Goal: Information Seeking & Learning: Learn about a topic

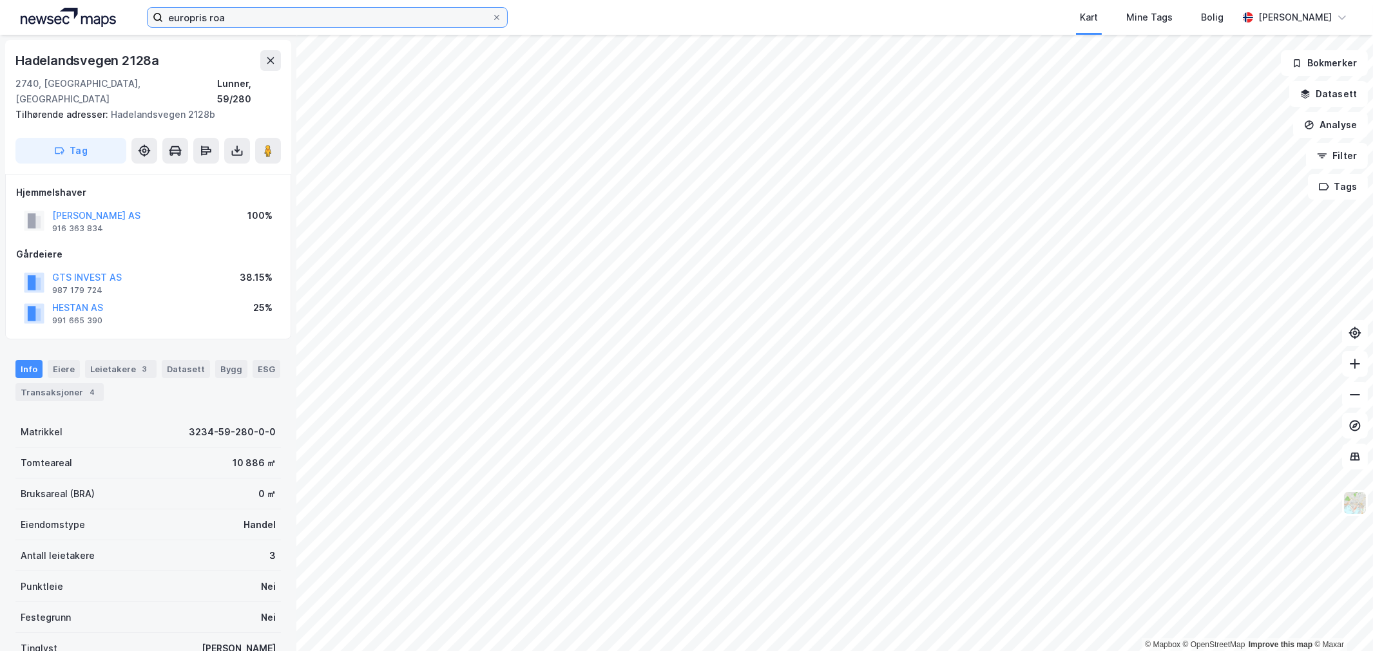
click at [215, 22] on input "europris roa" at bounding box center [327, 17] width 329 height 19
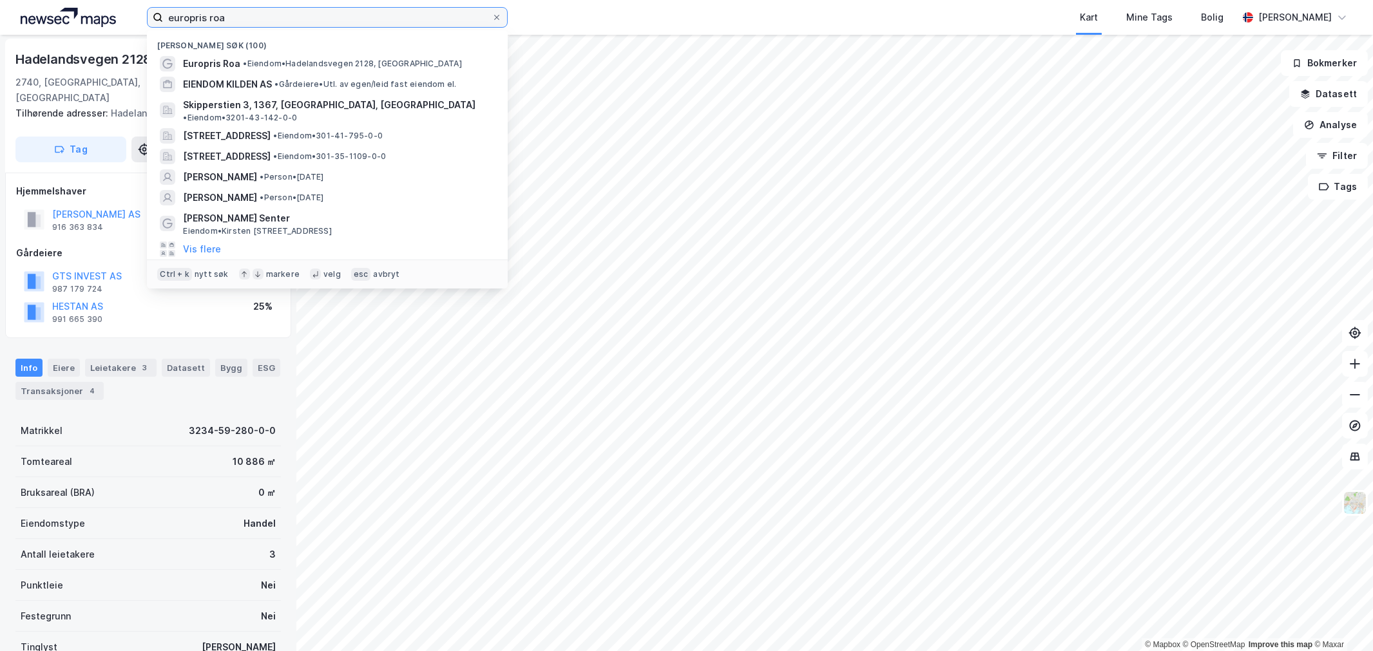
click at [215, 22] on input "europris roa" at bounding box center [327, 17] width 329 height 19
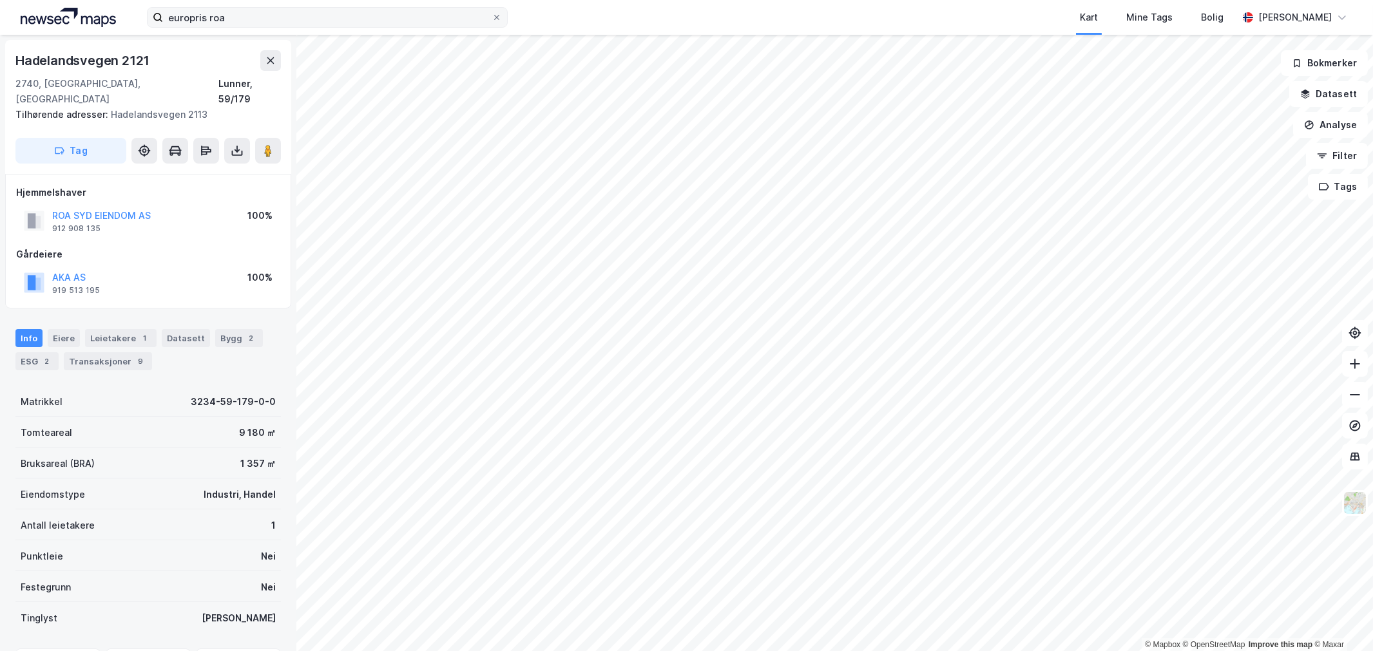
scroll to position [1, 0]
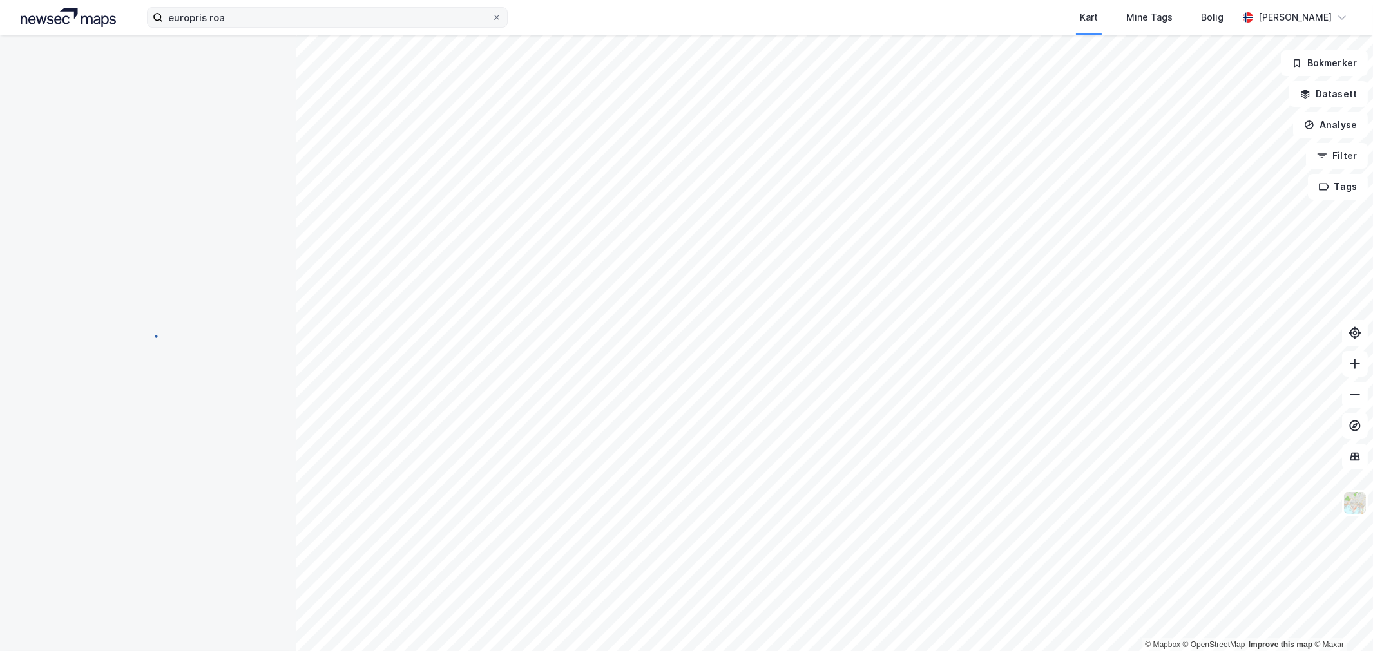
scroll to position [1, 0]
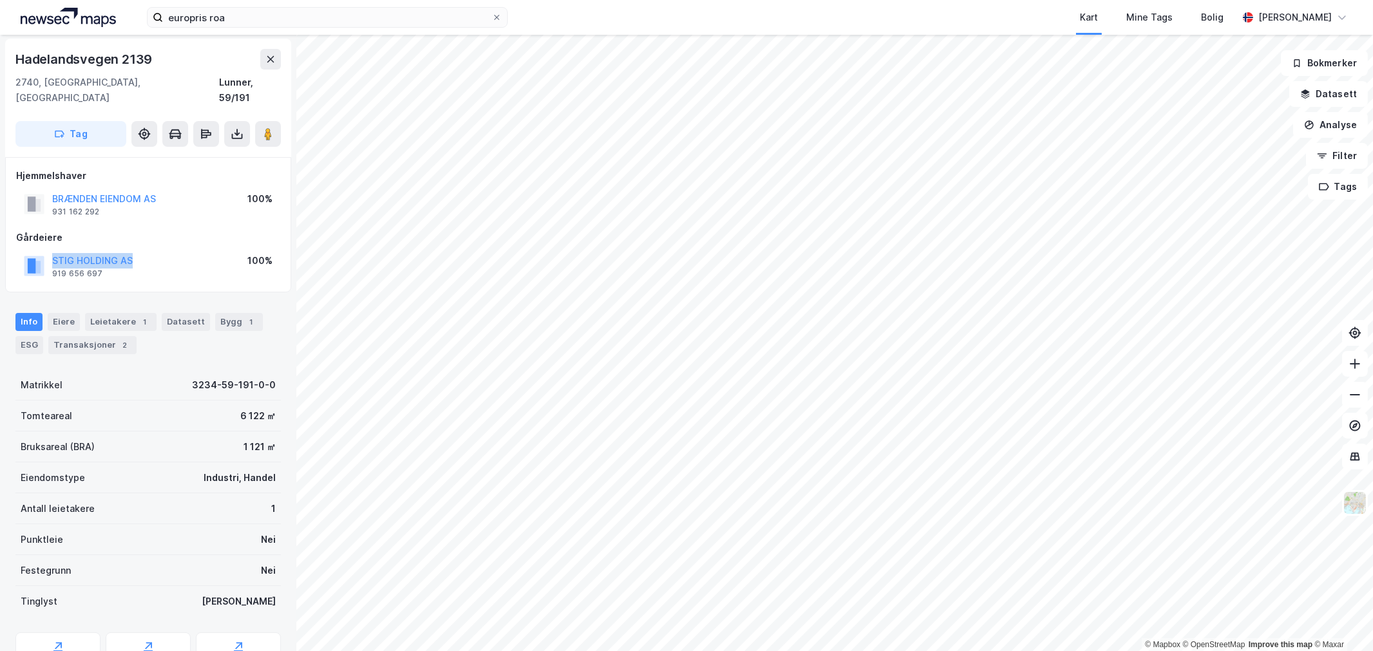
drag, startPoint x: 143, startPoint y: 249, endPoint x: 31, endPoint y: 248, distance: 112.1
click at [31, 251] on div "STIG HOLDING AS 919 656 697 100%" at bounding box center [148, 266] width 264 height 31
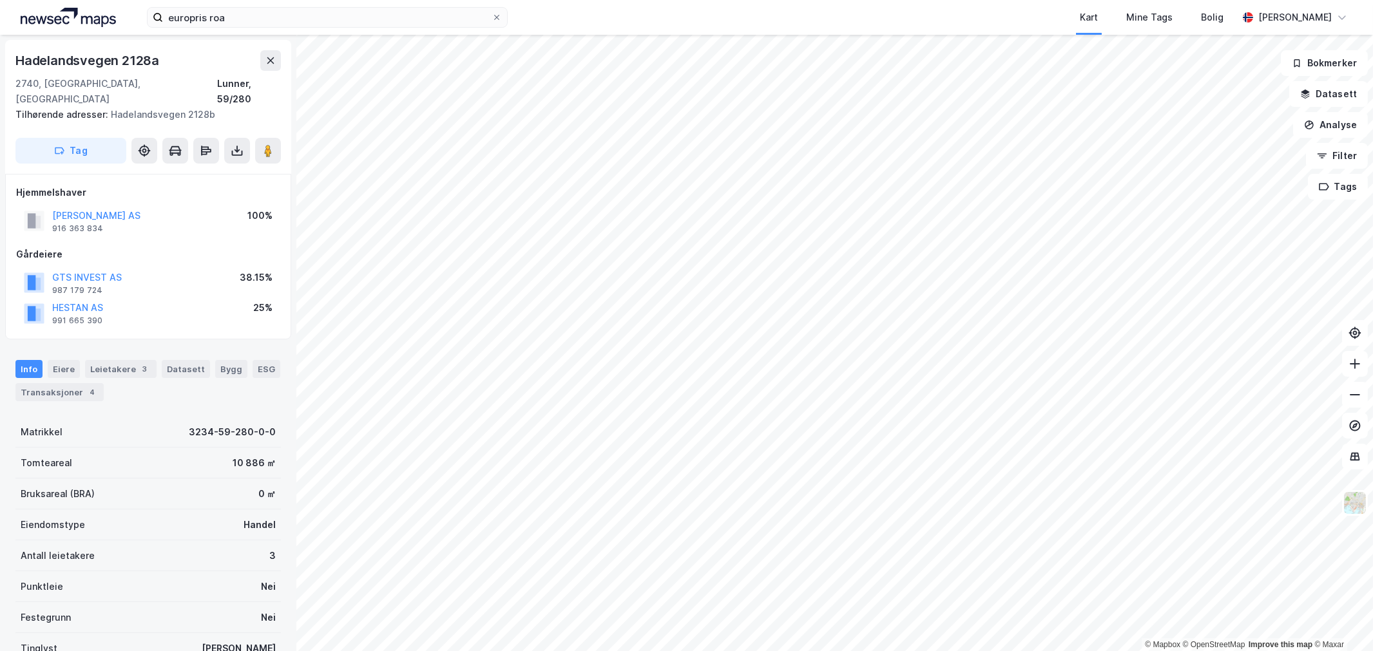
scroll to position [1, 0]
click at [60, 382] on div "Transaksjoner 4" at bounding box center [59, 391] width 88 height 18
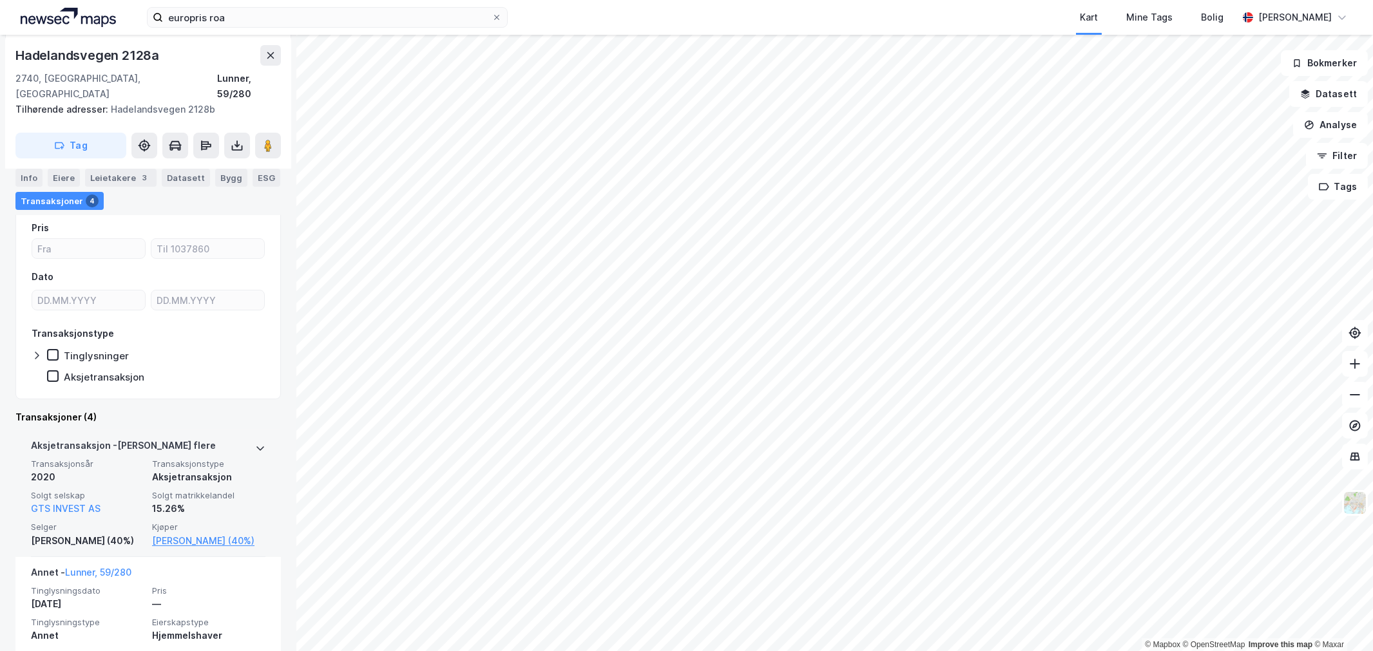
scroll to position [215, 0]
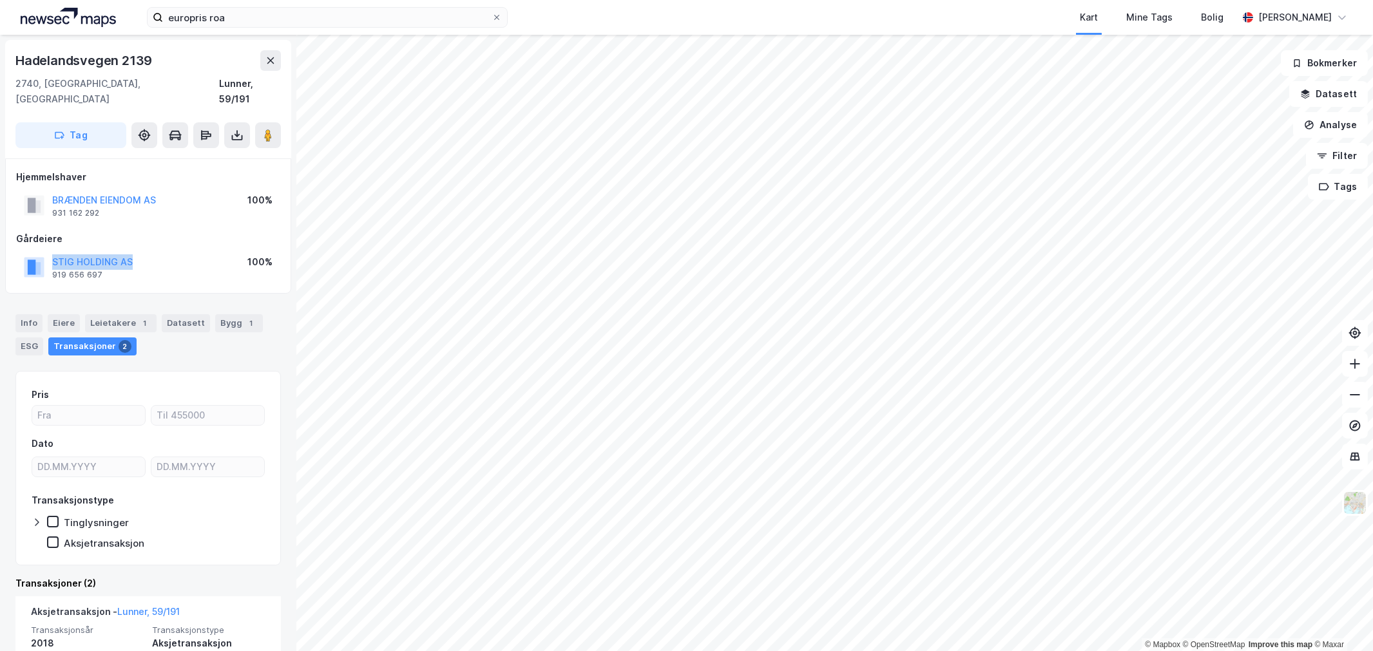
drag, startPoint x: 150, startPoint y: 250, endPoint x: 46, endPoint y: 245, distance: 103.8
click at [46, 252] on div "STIG HOLDING AS 919 656 697 100%" at bounding box center [148, 267] width 264 height 31
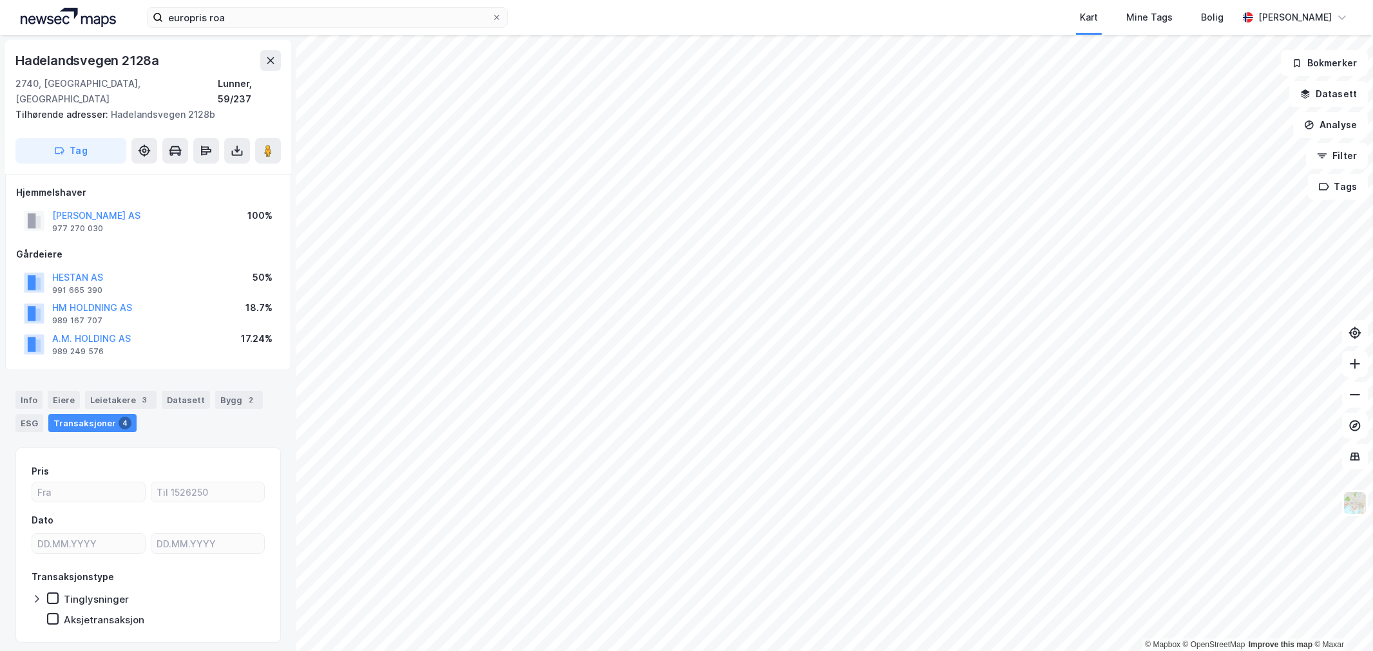
scroll to position [22, 0]
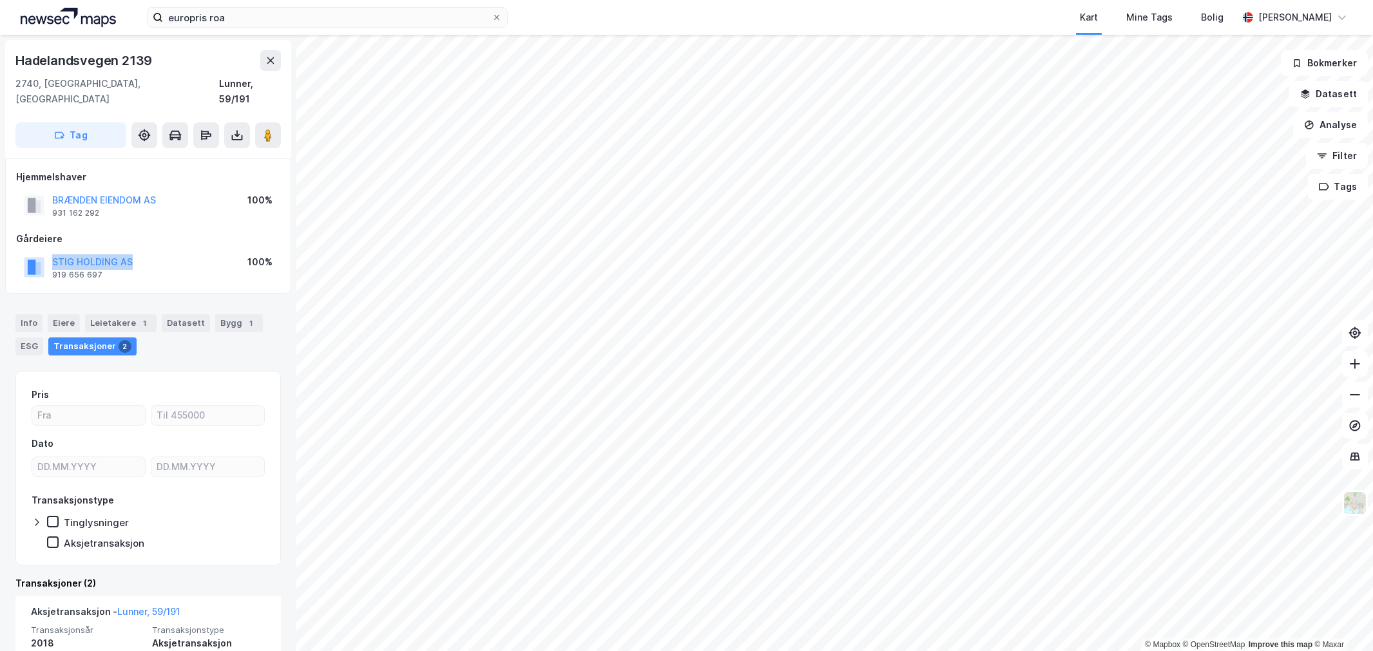
drag, startPoint x: 152, startPoint y: 238, endPoint x: 32, endPoint y: 254, distance: 120.8
click at [32, 254] on div "STIG HOLDING AS 919 656 697 100%" at bounding box center [148, 267] width 264 height 31
drag, startPoint x: 140, startPoint y: 237, endPoint x: 14, endPoint y: 164, distance: 145.5
click at [14, 164] on div "Hjemmelshaver BRÆNDEN EIENDOM AS 931 162 292 100% Gårdeiere STIG HOLDING AS 919…" at bounding box center [148, 226] width 286 height 135
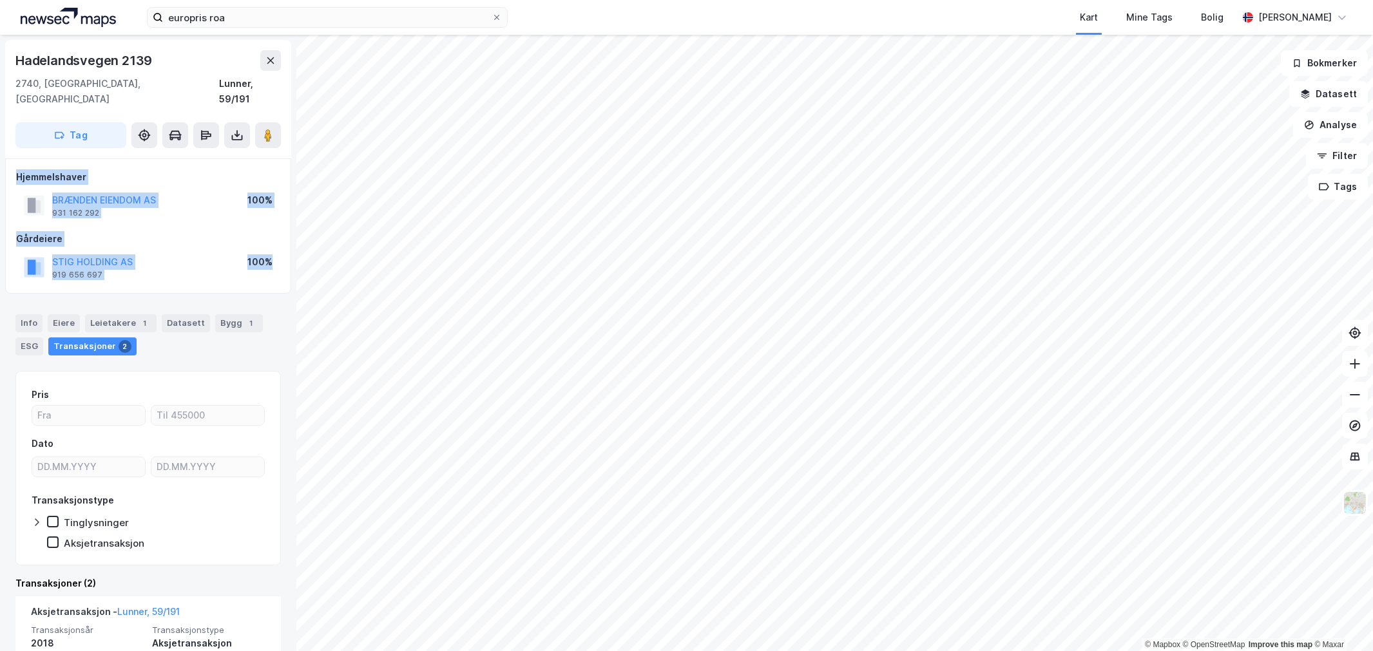
drag, startPoint x: 14, startPoint y: 161, endPoint x: 243, endPoint y: 278, distance: 256.7
click at [243, 278] on div "Hjemmelshaver BRÆNDEN EIENDOM AS 931 162 292 100% Gårdeiere STIG HOLDING AS 919…" at bounding box center [148, 226] width 286 height 135
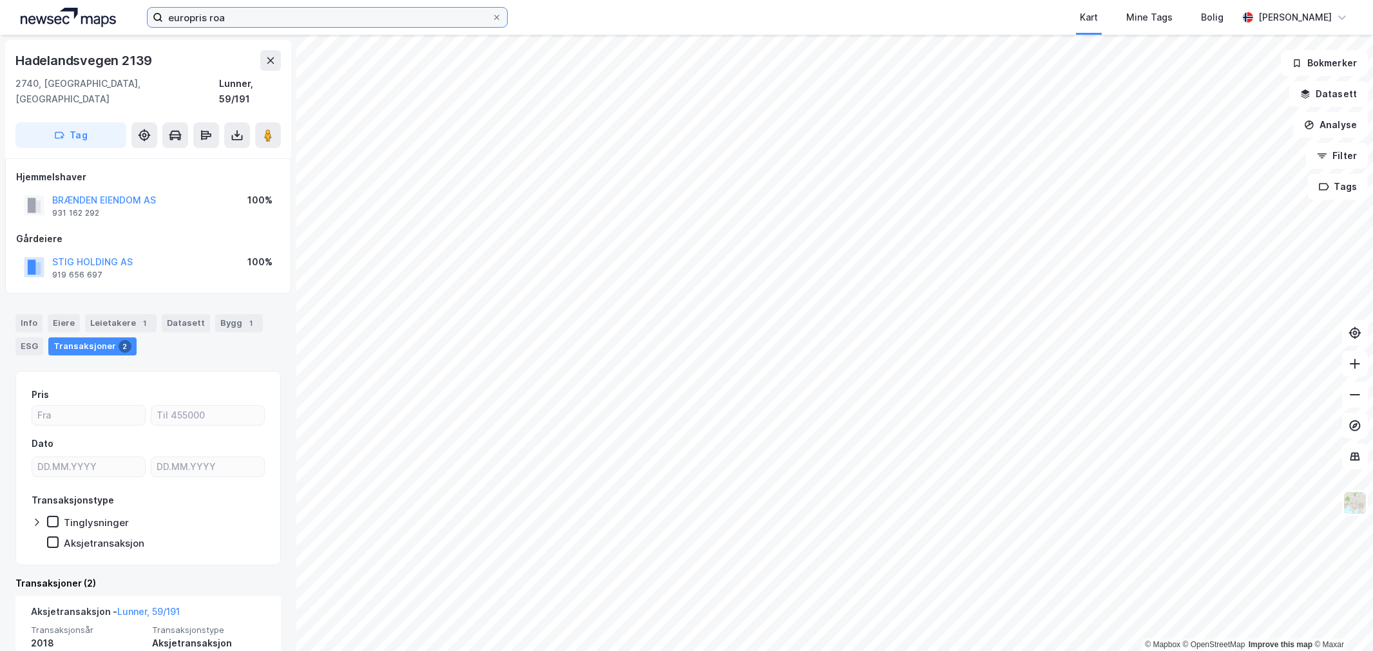
click at [197, 15] on input "europris roa" at bounding box center [327, 17] width 329 height 19
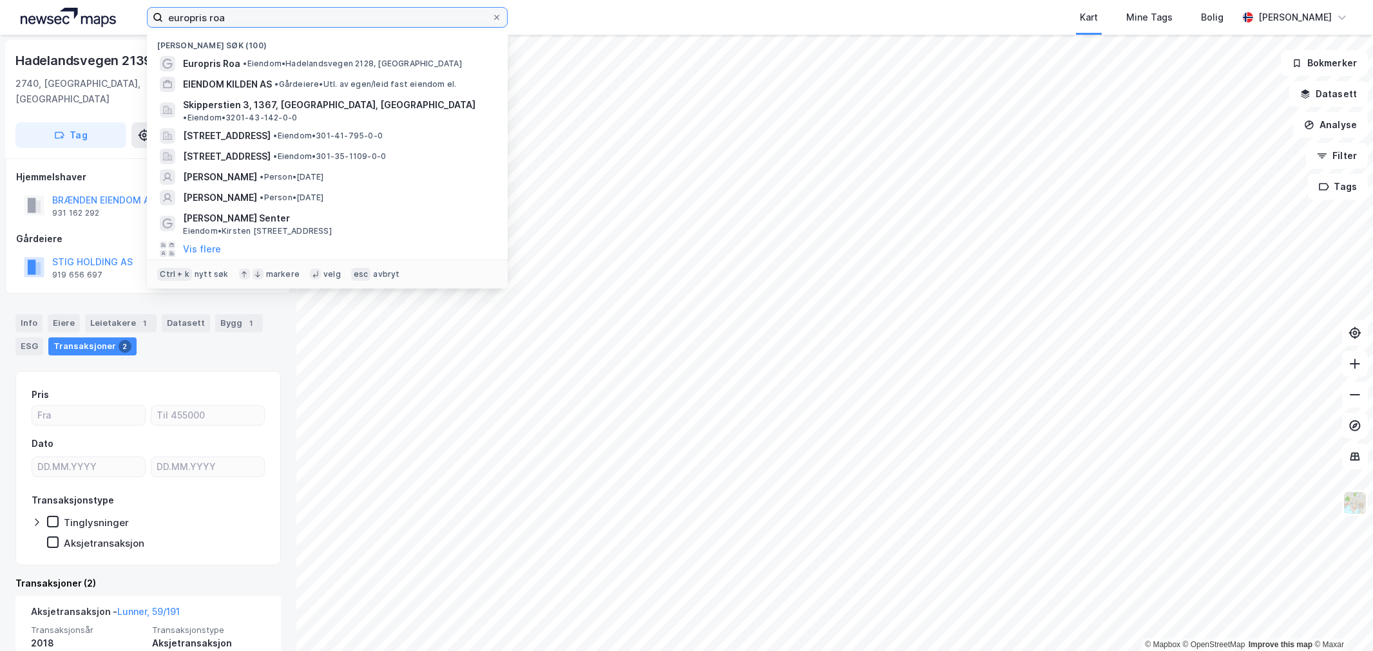
click at [197, 15] on input "europris roa" at bounding box center [327, 17] width 329 height 19
click at [258, 17] on input "europris roa" at bounding box center [327, 17] width 329 height 19
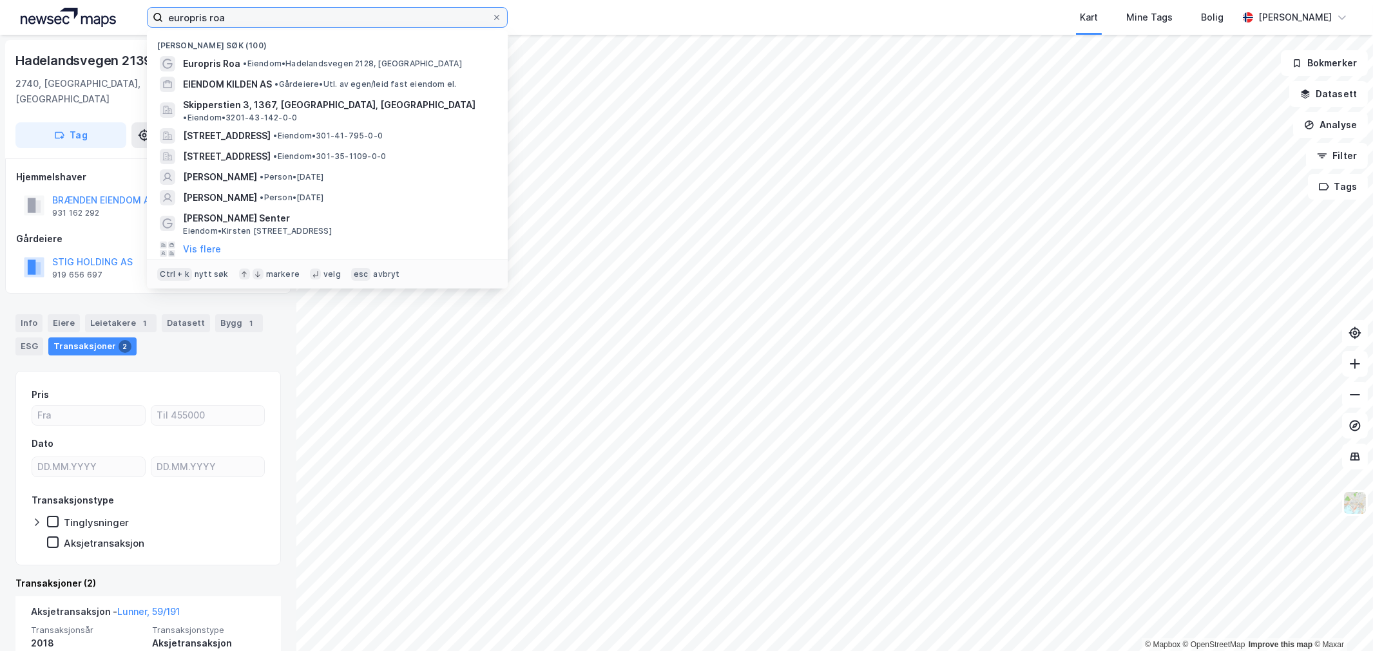
click at [299, 19] on input "europris roa" at bounding box center [327, 17] width 329 height 19
click at [332, 11] on input "europris roa" at bounding box center [327, 17] width 329 height 19
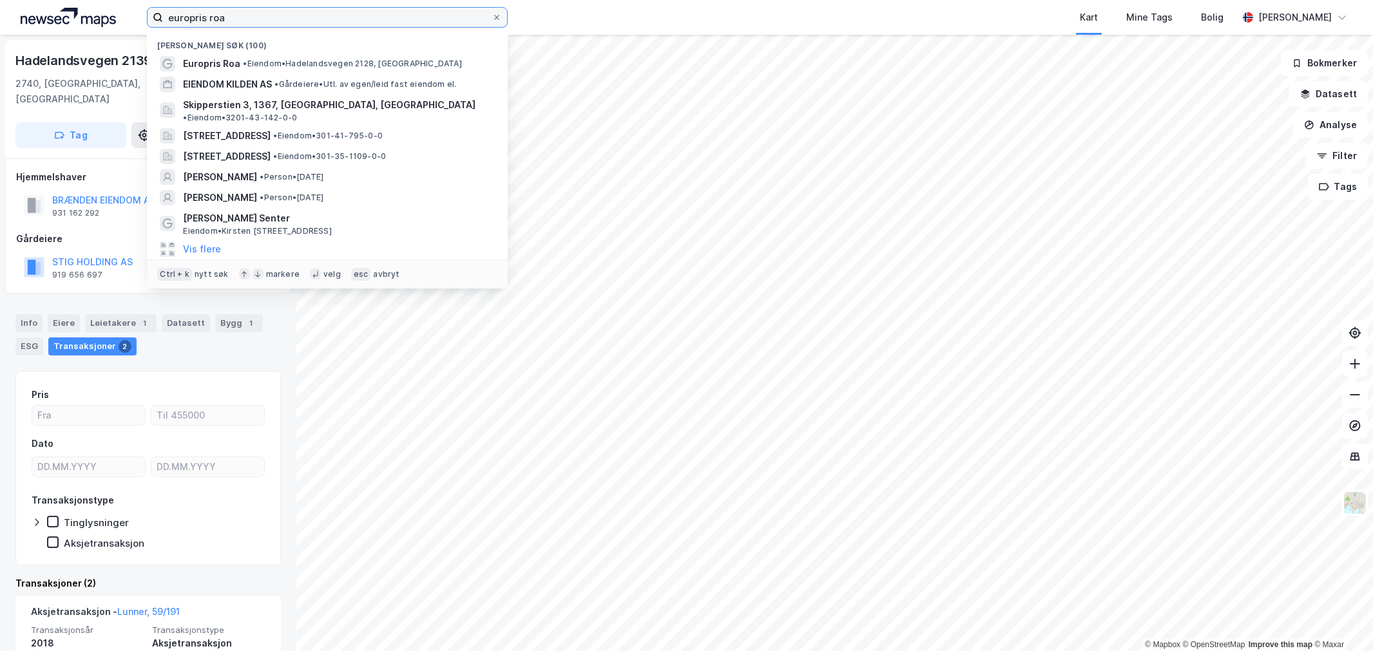
click at [332, 11] on input "europris roa" at bounding box center [327, 17] width 329 height 19
click at [242, 20] on input "europris roa" at bounding box center [327, 17] width 329 height 19
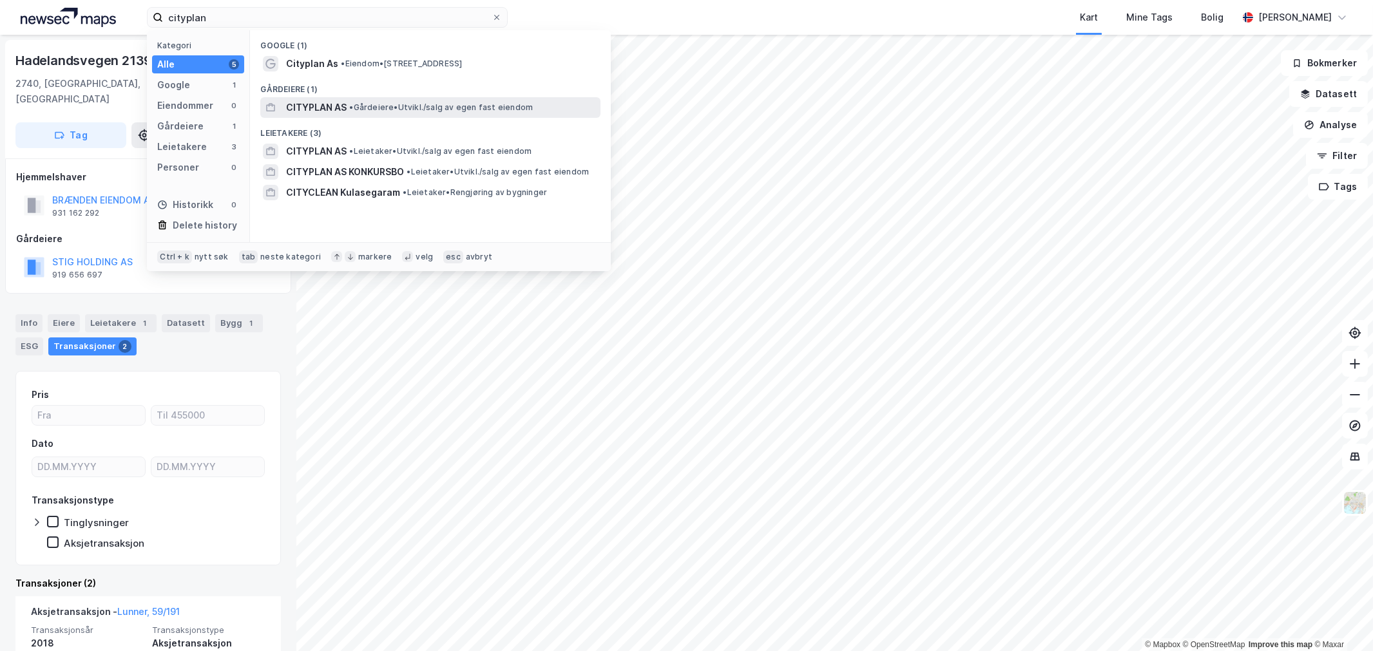
click at [378, 110] on span "• Gårdeiere • [GEOGRAPHIC_DATA]/salg av egen fast eiendom" at bounding box center [441, 107] width 184 height 10
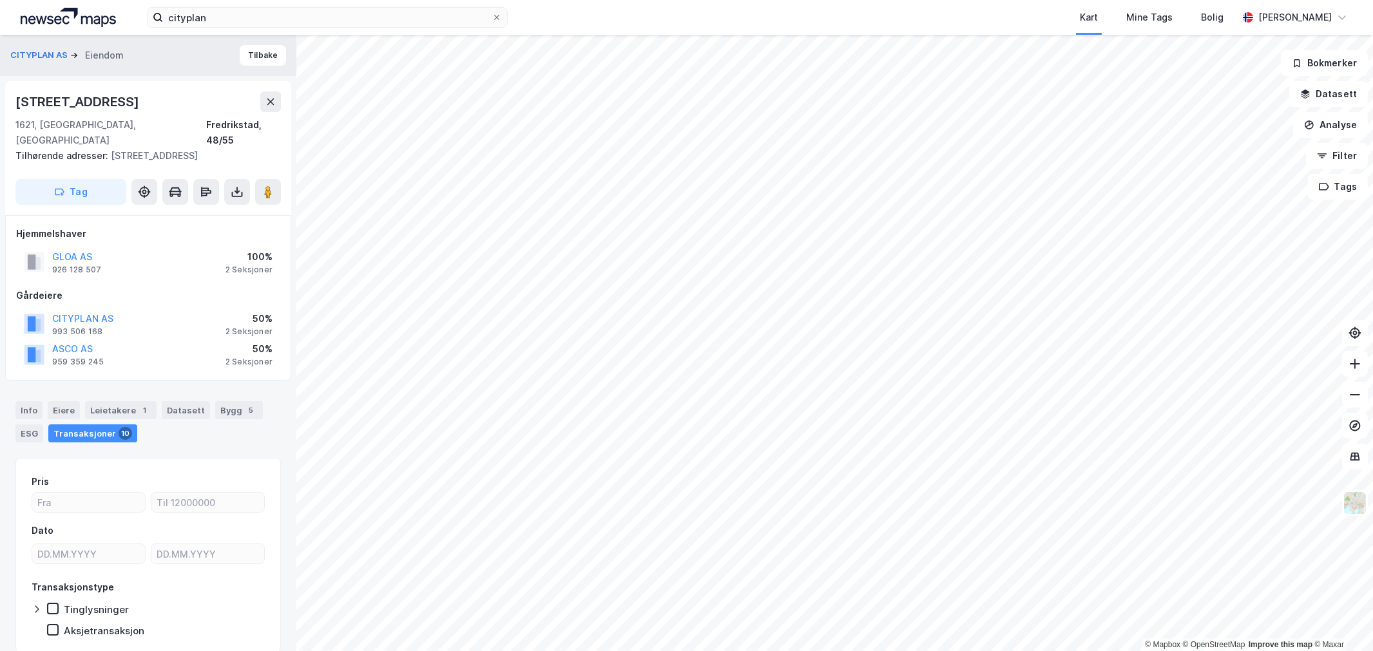
scroll to position [22, 0]
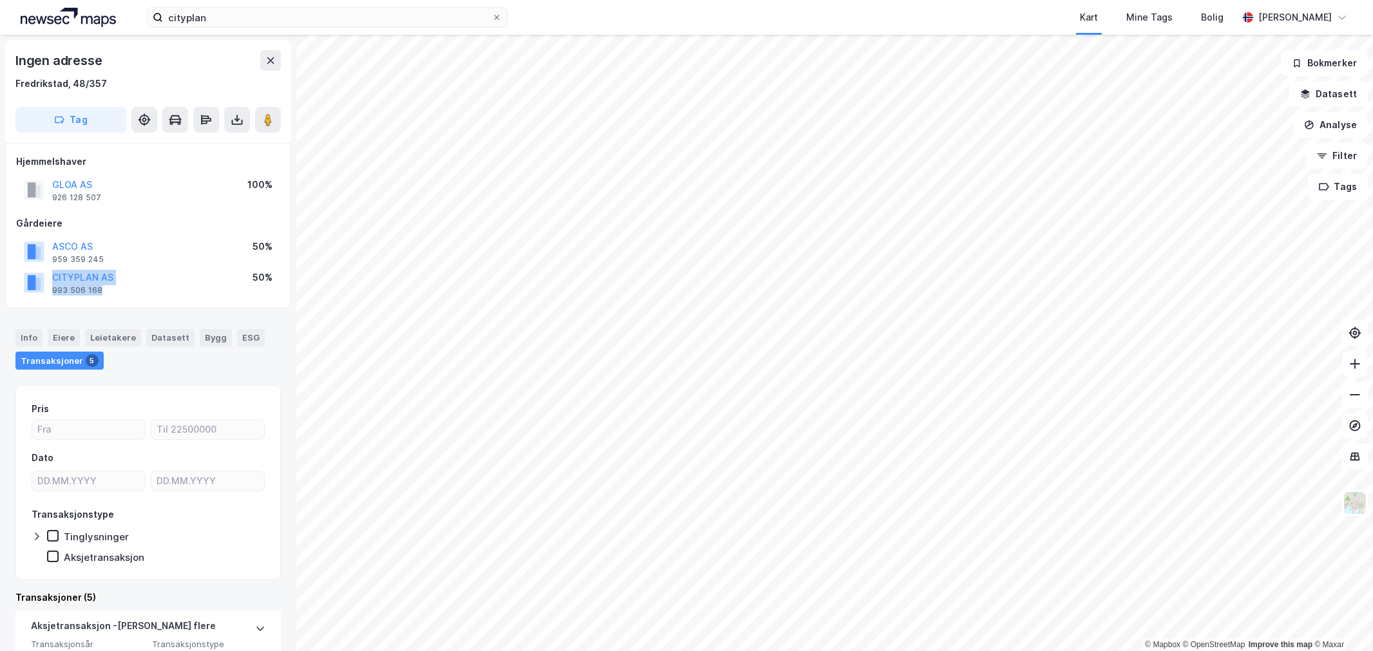
drag, startPoint x: 142, startPoint y: 286, endPoint x: 52, endPoint y: 278, distance: 91.2
click at [52, 278] on div "CITYPLAN AS 993 506 168 50%" at bounding box center [148, 282] width 264 height 31
click at [164, 282] on div "CITYPLAN AS 993 506 168 50%" at bounding box center [148, 282] width 264 height 31
drag, startPoint x: 142, startPoint y: 271, endPoint x: 53, endPoint y: 277, distance: 89.1
click at [53, 277] on div "CITYPLAN AS 993 506 168 50%" at bounding box center [148, 282] width 264 height 31
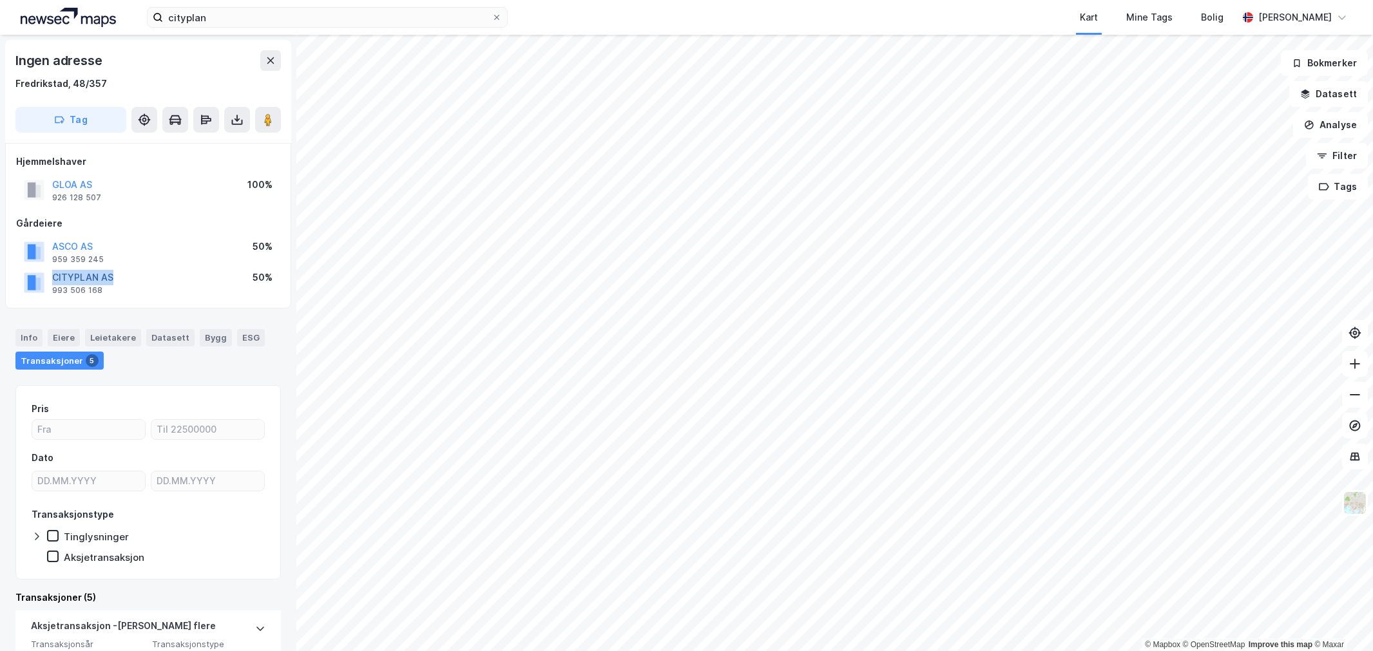
copy button "CITYPLAN AS"
click at [200, 18] on input "cityplan" at bounding box center [327, 17] width 329 height 19
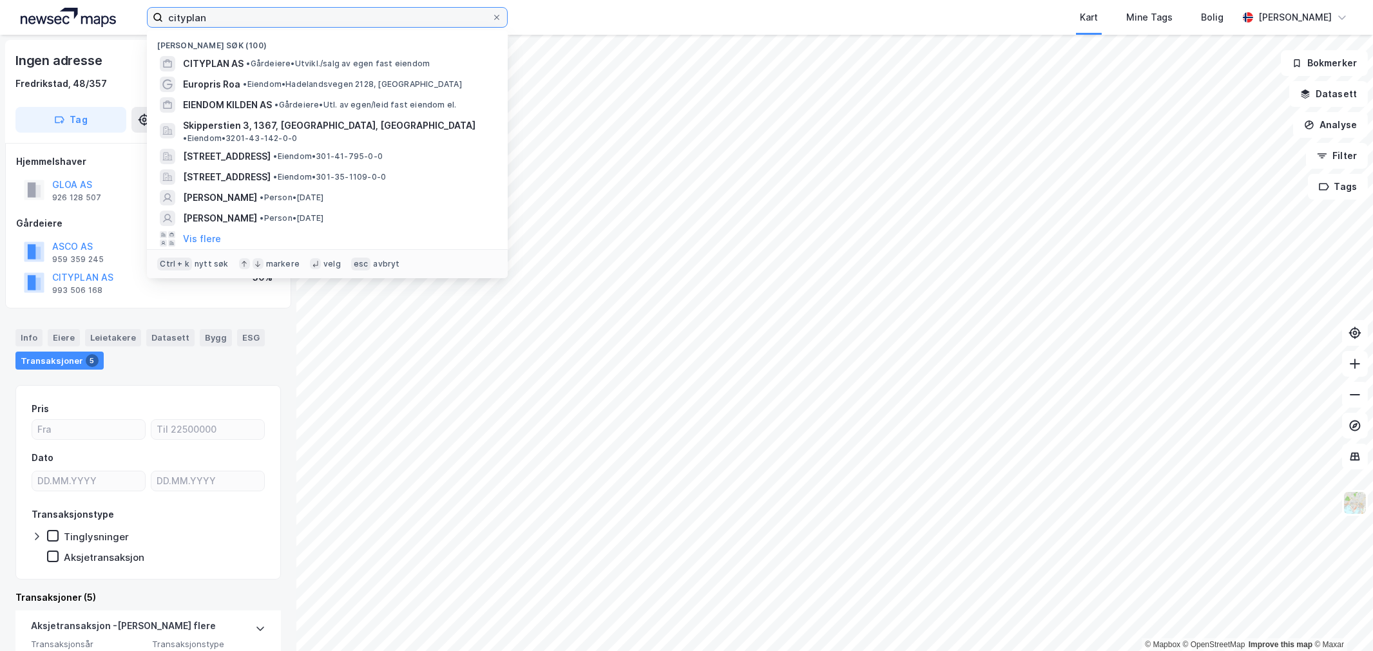
click at [200, 18] on input "cityplan" at bounding box center [327, 17] width 329 height 19
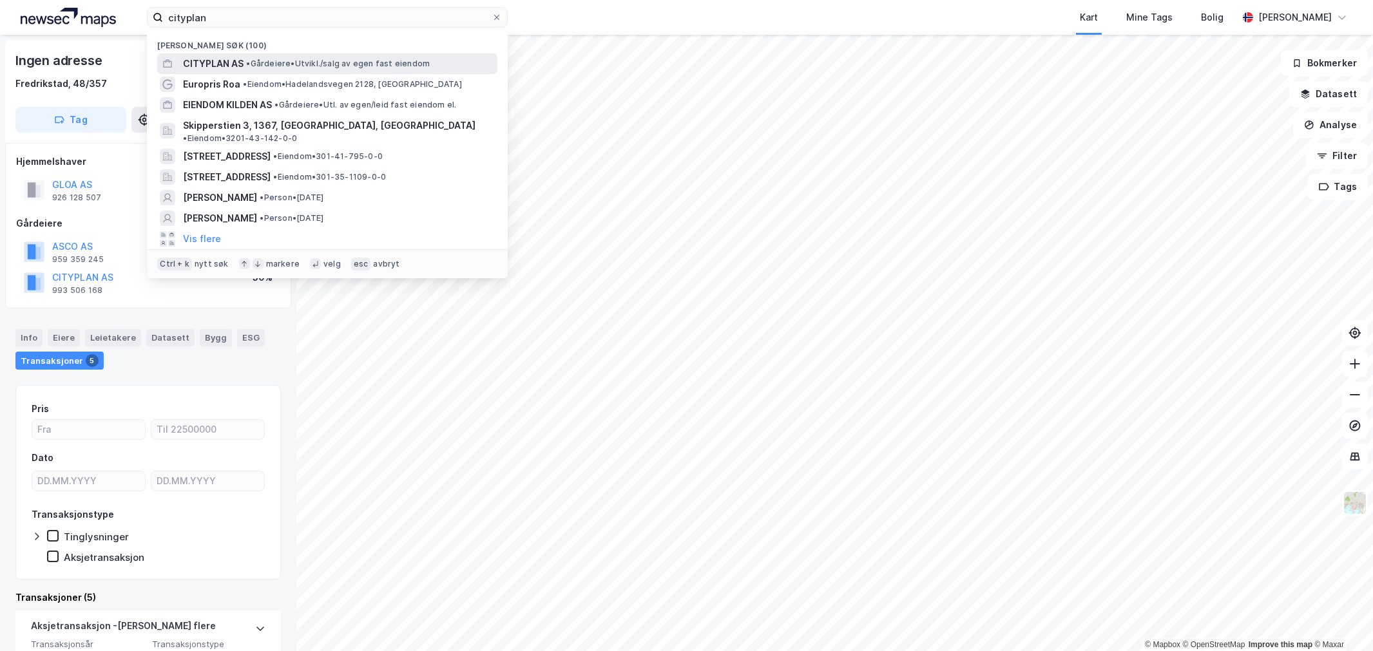
click at [209, 54] on div "CITYPLAN AS • Gårdeiere • [GEOGRAPHIC_DATA]/salg av egen fast eiendom" at bounding box center [327, 63] width 340 height 21
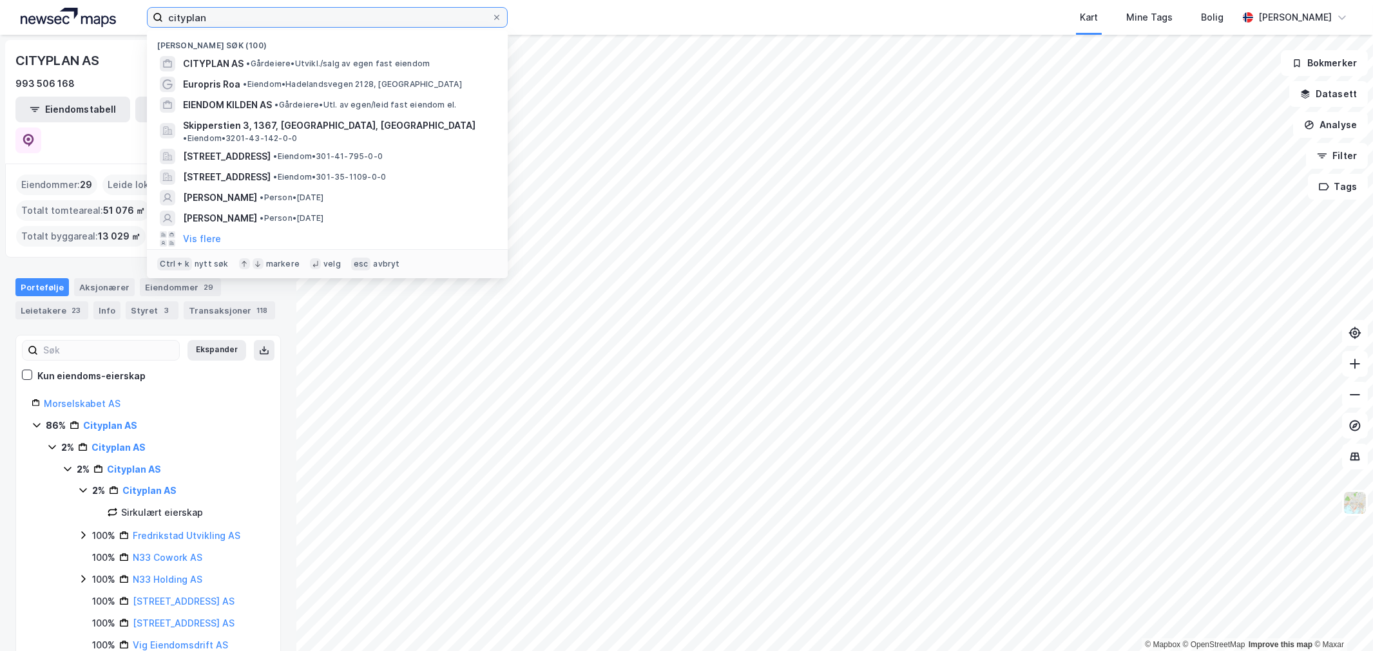
click at [427, 17] on input "cityplan" at bounding box center [327, 17] width 329 height 19
click at [297, 16] on input "cityplan" at bounding box center [327, 17] width 329 height 19
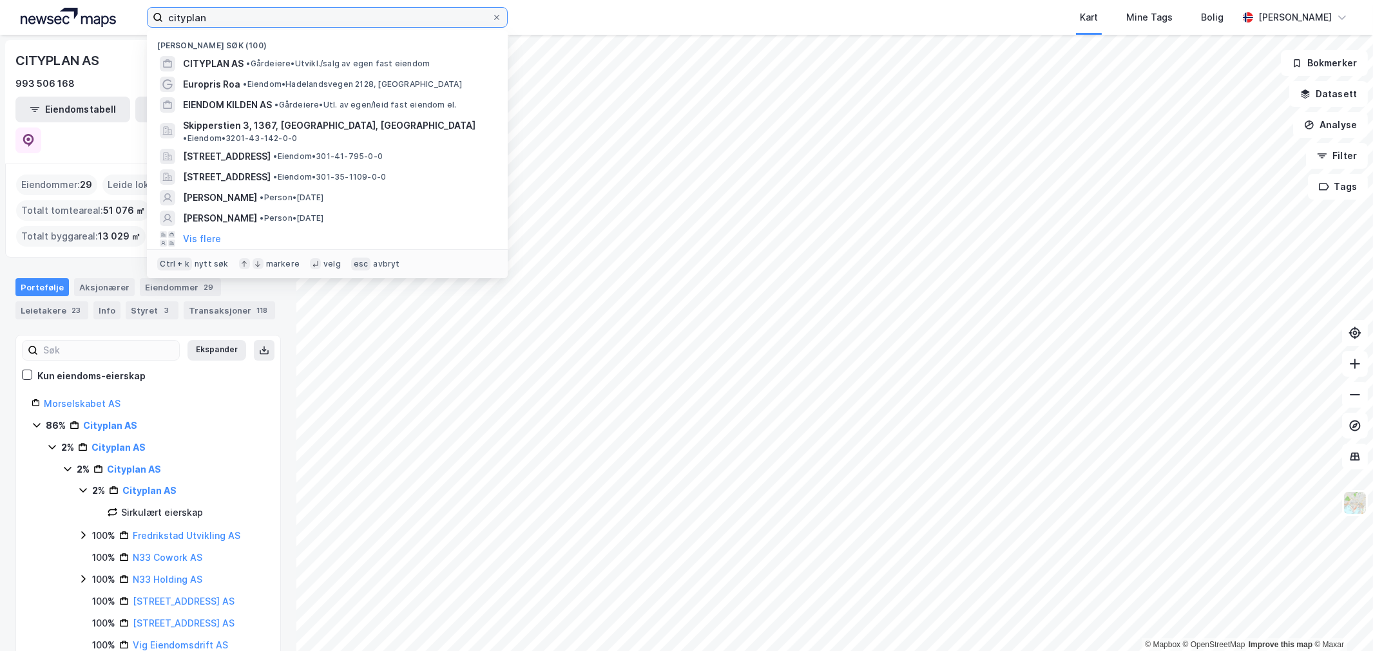
paste input "[PERSON_NAME] vei 11"
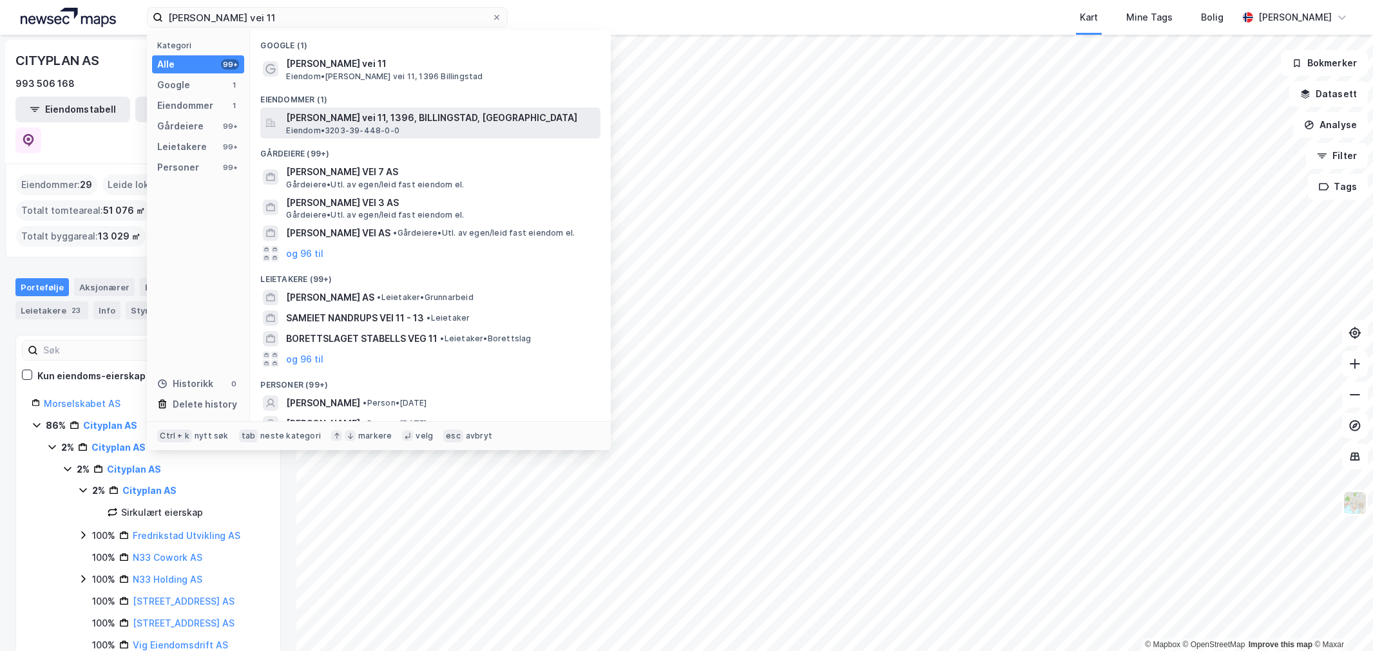
click at [318, 131] on span "Eiendom • 3203-39-448-0-0" at bounding box center [342, 131] width 113 height 10
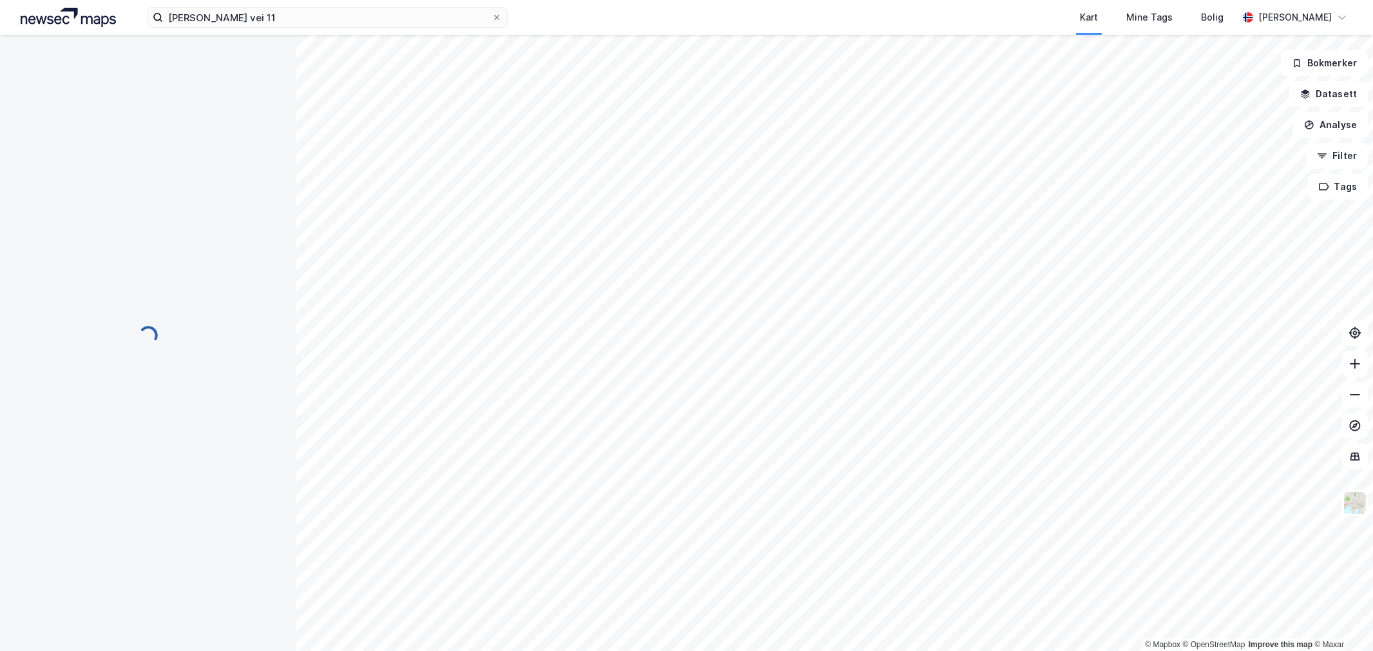
scroll to position [6, 0]
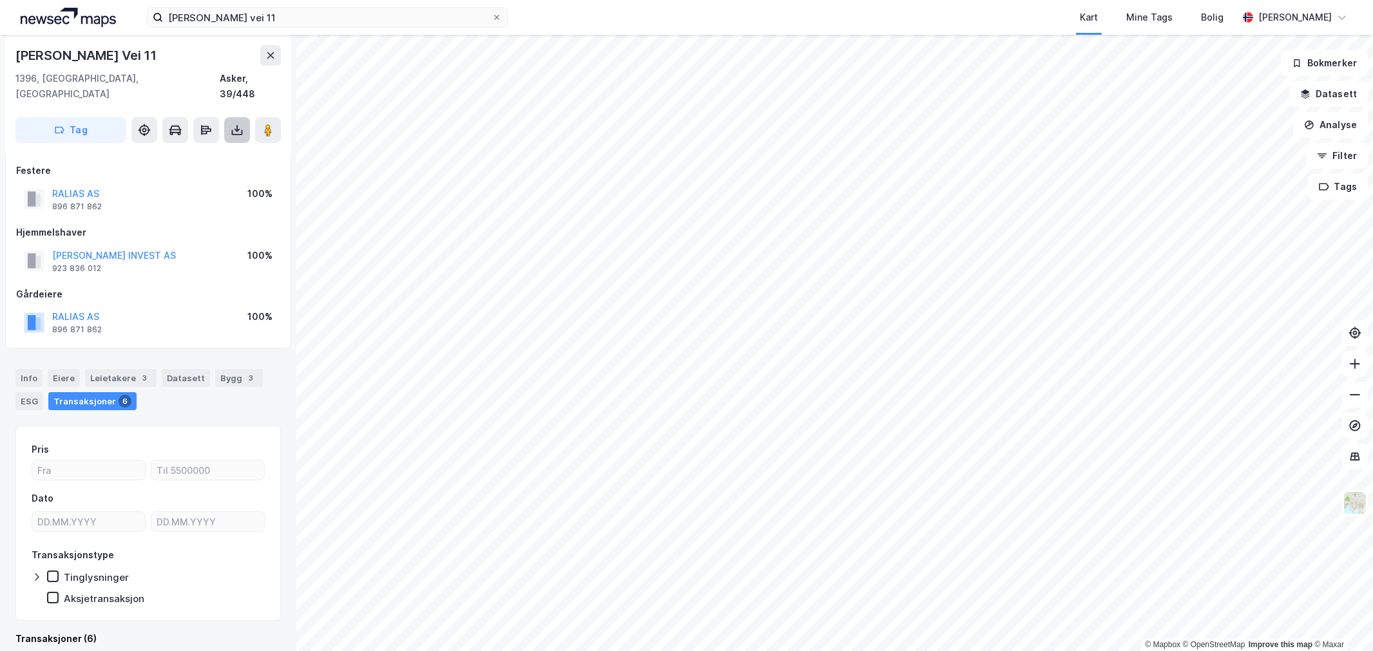
click at [245, 117] on button at bounding box center [237, 130] width 26 height 26
click at [209, 151] on div "Last ned grunnbok" at bounding box center [173, 156] width 75 height 10
click at [120, 57] on div "[PERSON_NAME] Vei 11" at bounding box center [87, 55] width 144 height 21
click at [119, 57] on div "[PERSON_NAME] Vei 11" at bounding box center [87, 55] width 144 height 21
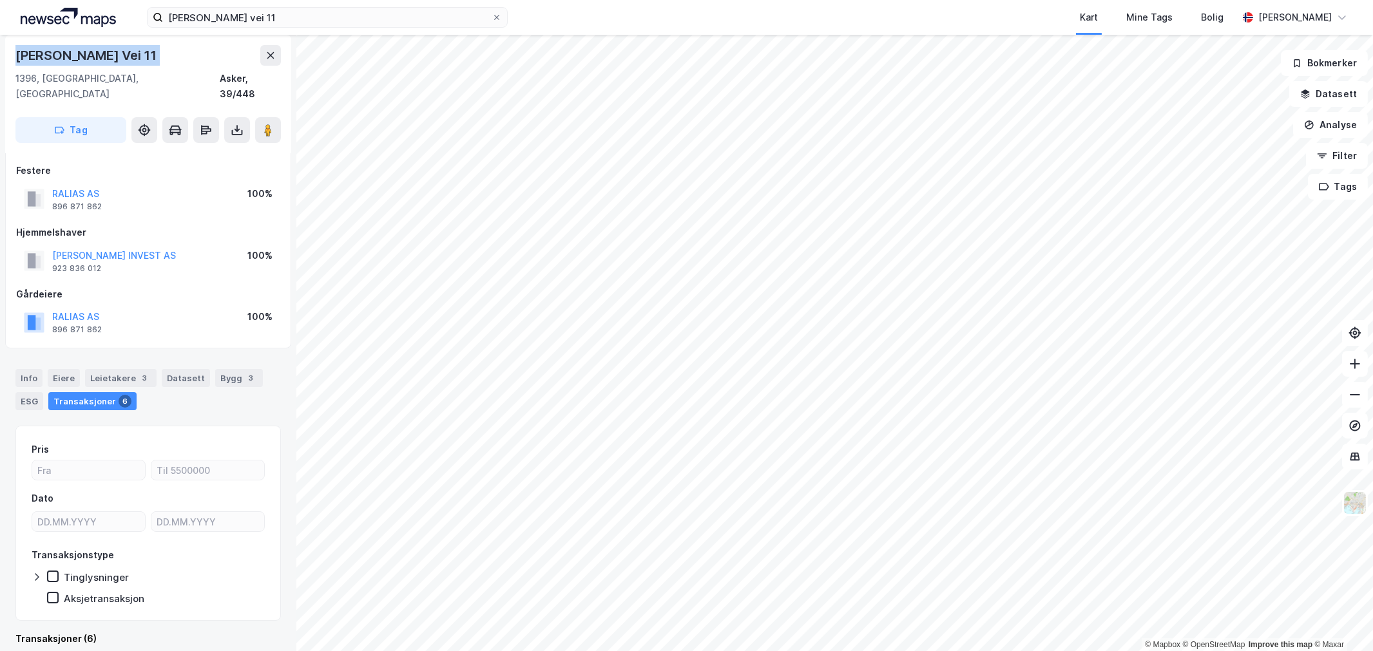
click at [119, 57] on div "[PERSON_NAME] Vei 11" at bounding box center [87, 55] width 144 height 21
click at [271, 117] on button at bounding box center [268, 130] width 26 height 26
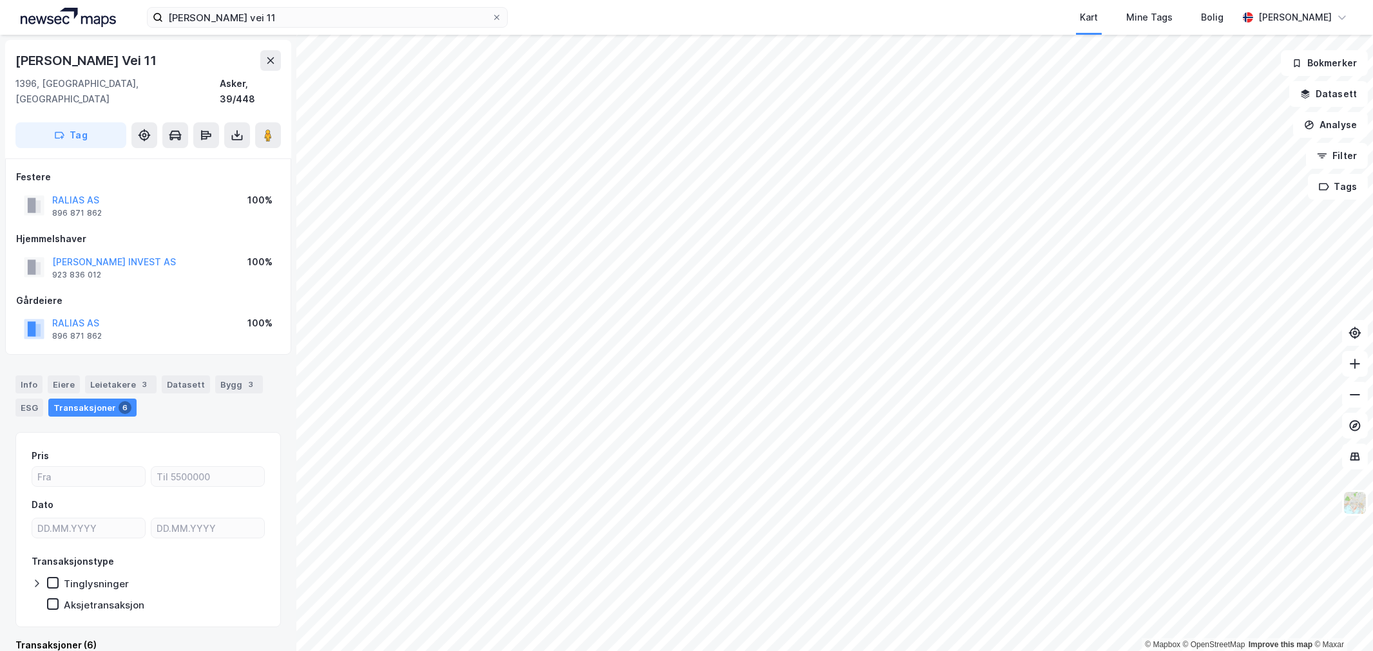
scroll to position [6, 0]
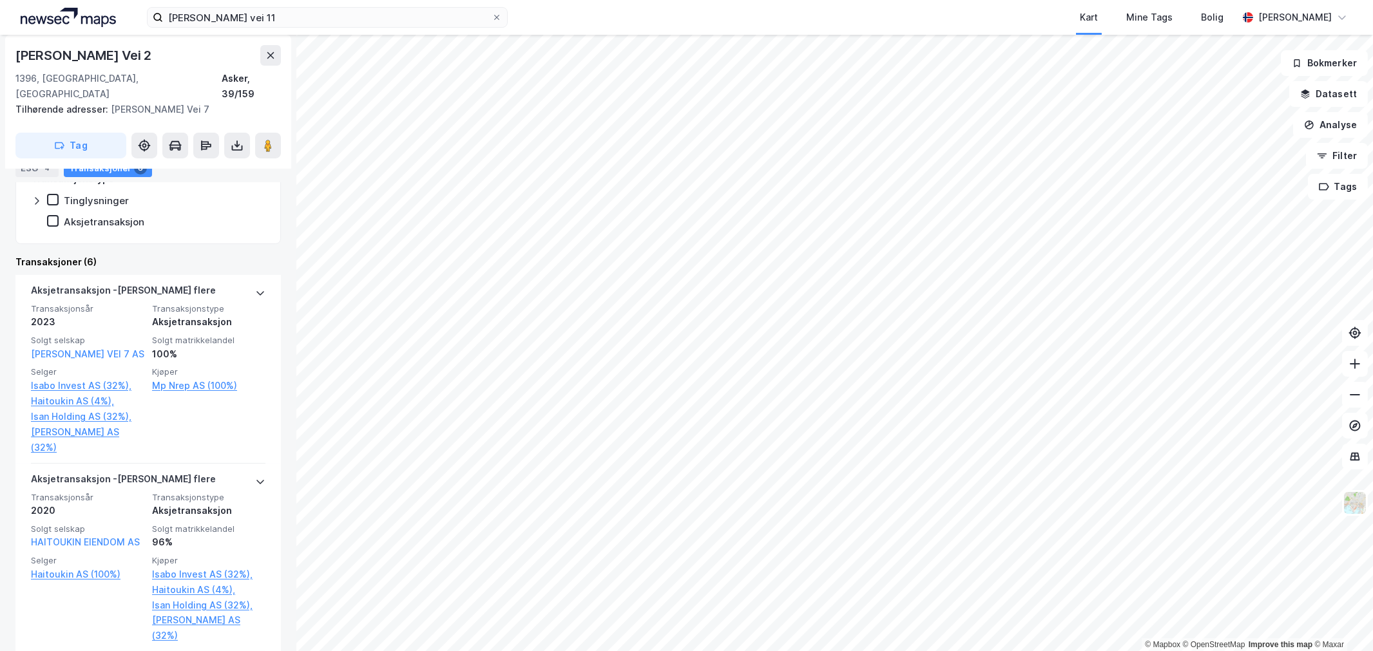
scroll to position [358, 0]
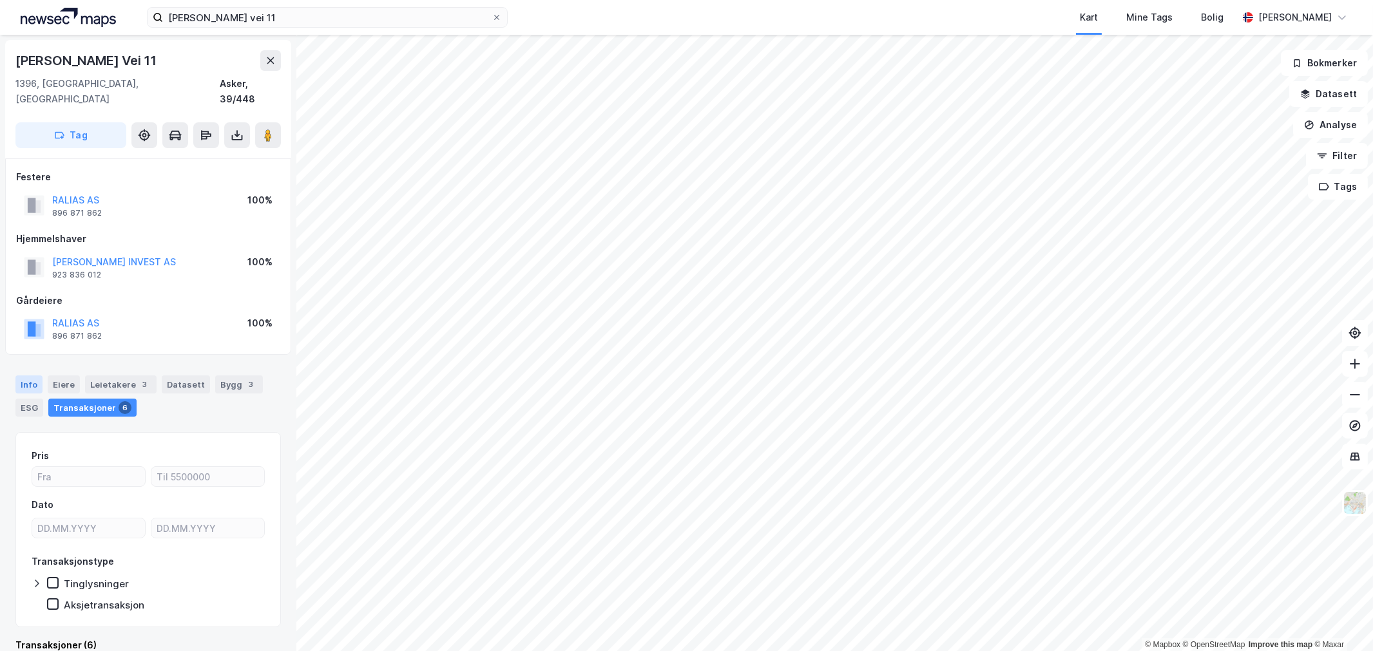
click at [28, 376] on div "Info" at bounding box center [28, 385] width 27 height 18
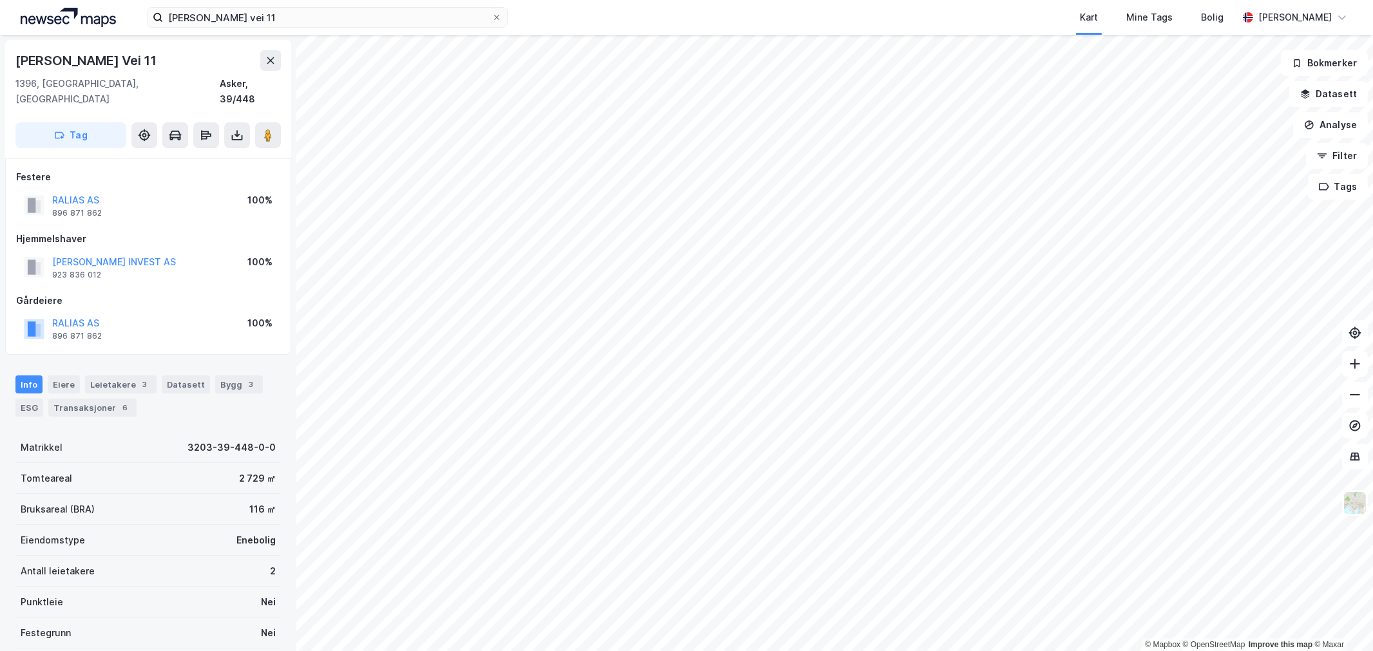
click at [239, 471] on div "2 729 ㎡" at bounding box center [257, 478] width 37 height 15
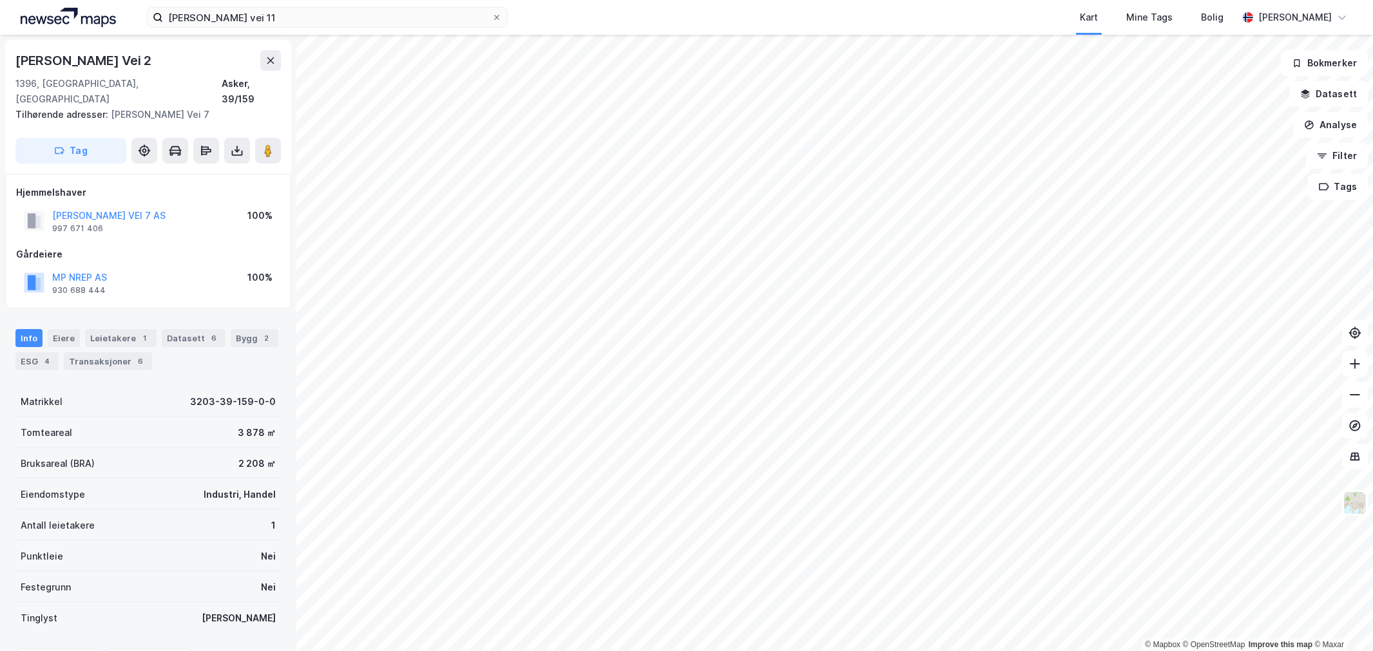
scroll to position [1, 0]
drag, startPoint x: 106, startPoint y: 258, endPoint x: 139, endPoint y: 258, distance: 33.5
click at [139, 267] on div "MP NREP AS 930 688 444 100%" at bounding box center [148, 282] width 264 height 31
drag, startPoint x: 139, startPoint y: 258, endPoint x: 48, endPoint y: 265, distance: 91.1
click at [48, 267] on div "MP NREP AS 930 688 444 100%" at bounding box center [148, 282] width 264 height 31
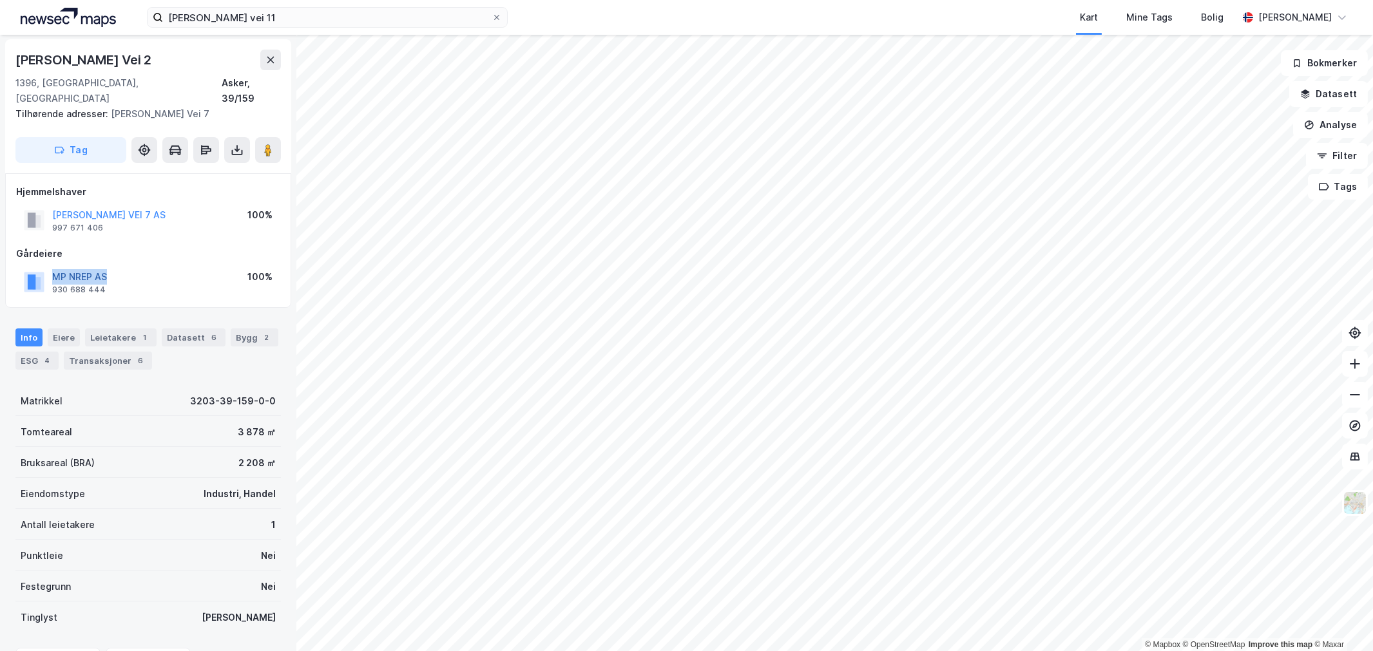
copy button "MP NREP AS"
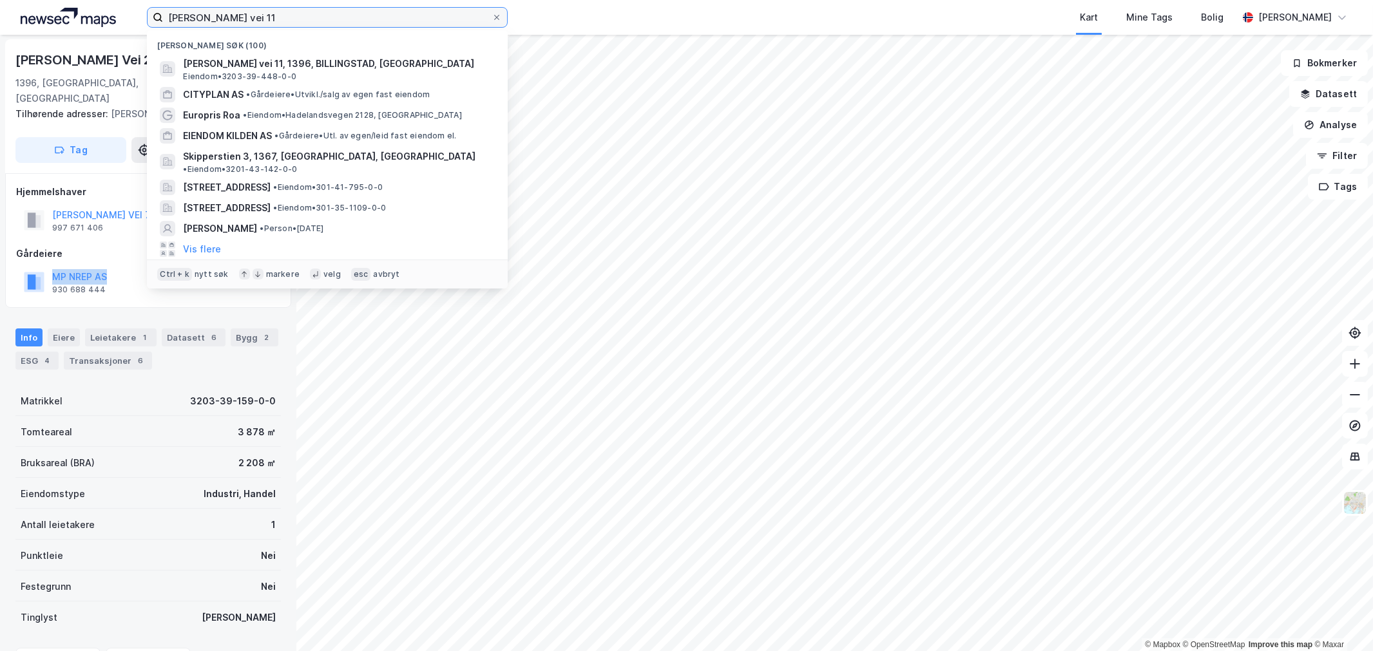
click at [331, 24] on input "[PERSON_NAME] vei 11" at bounding box center [327, 17] width 329 height 19
paste input "MP NREP AS"
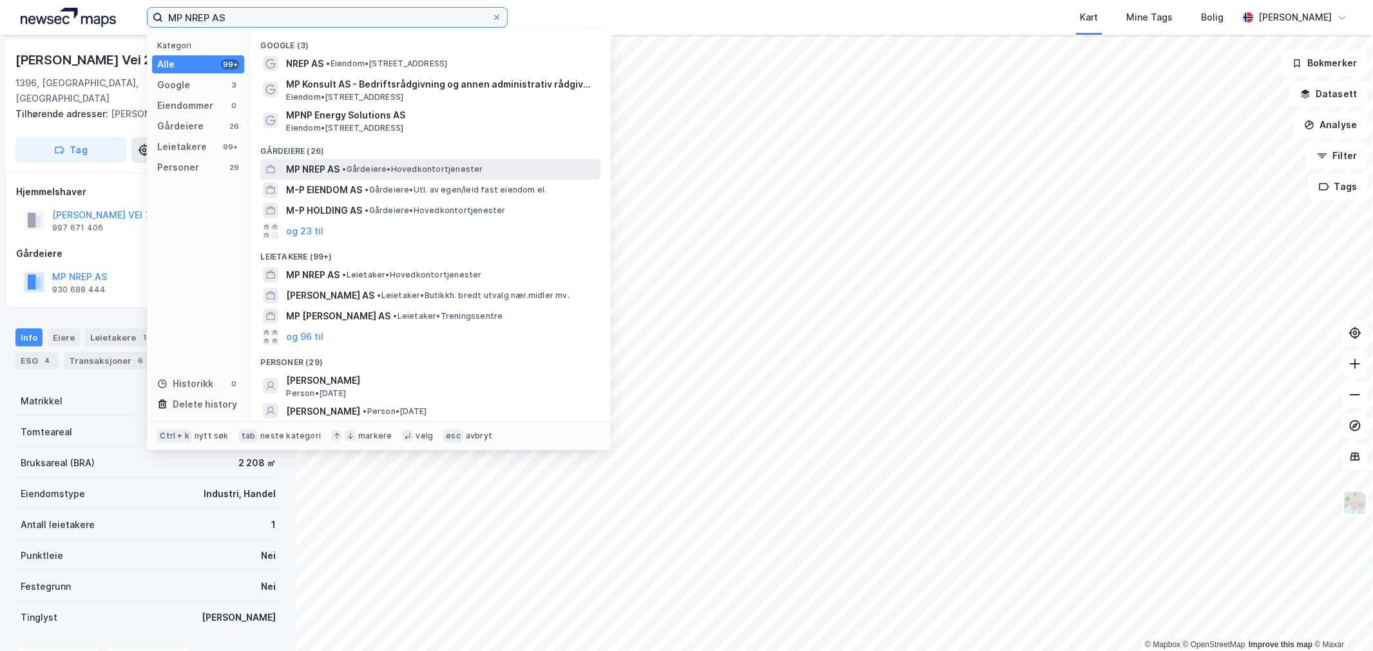
type input "MP NREP AS"
click at [352, 165] on span "• Gårdeiere • Hovedkontortjenester" at bounding box center [412, 169] width 140 height 10
